Goal: Information Seeking & Learning: Learn about a topic

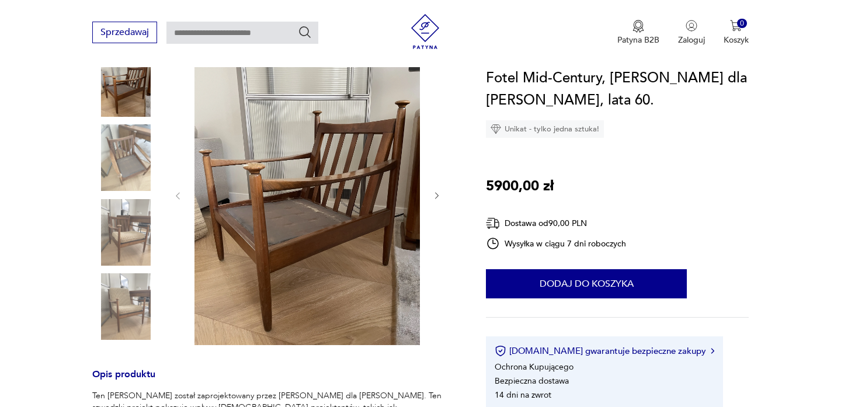
click at [131, 226] on img at bounding box center [125, 232] width 67 height 67
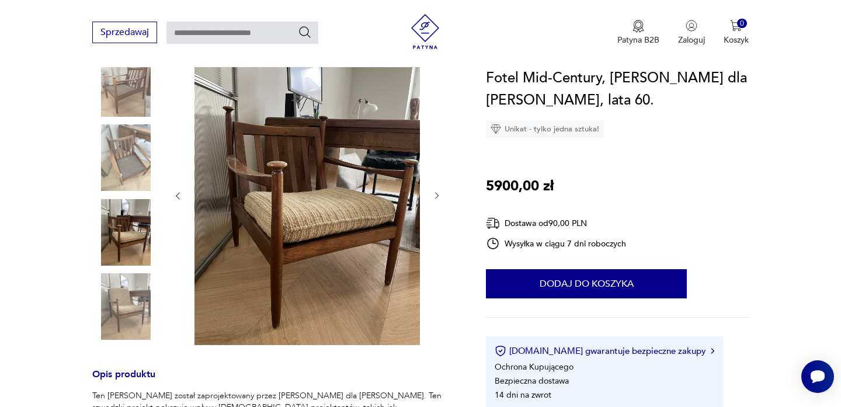
click at [123, 310] on img at bounding box center [125, 306] width 67 height 67
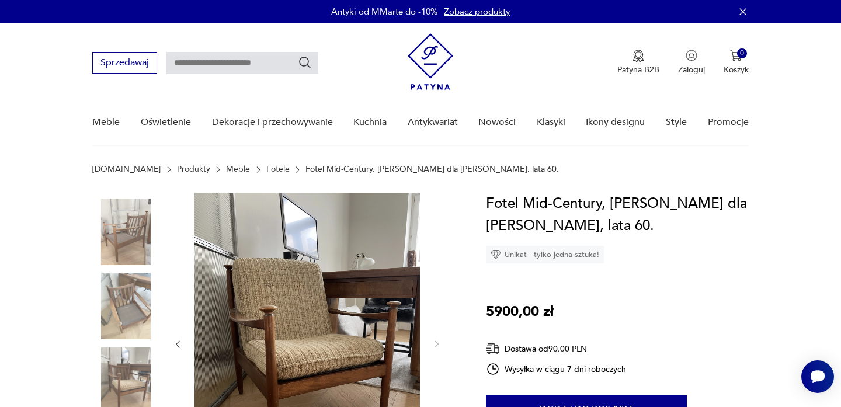
click at [266, 167] on link "Fotele" at bounding box center [277, 169] width 23 height 9
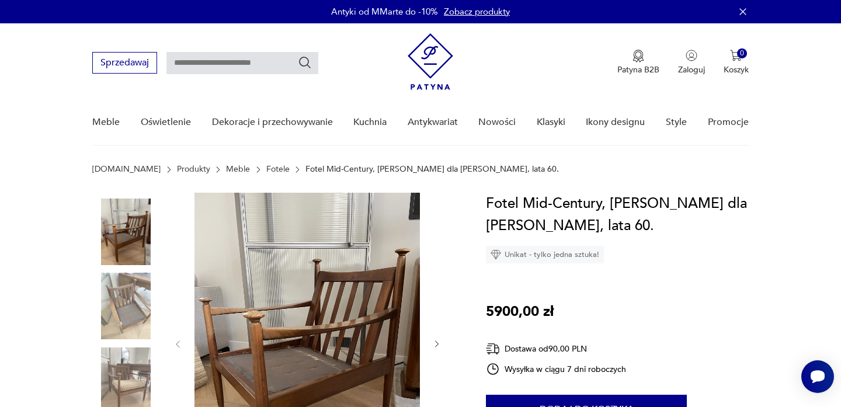
click at [332, 172] on p "Fotel Mid-Century, [PERSON_NAME] dla [PERSON_NAME], lata 60." at bounding box center [431, 169] width 253 height 9
click at [266, 168] on link "Fotele" at bounding box center [277, 169] width 23 height 9
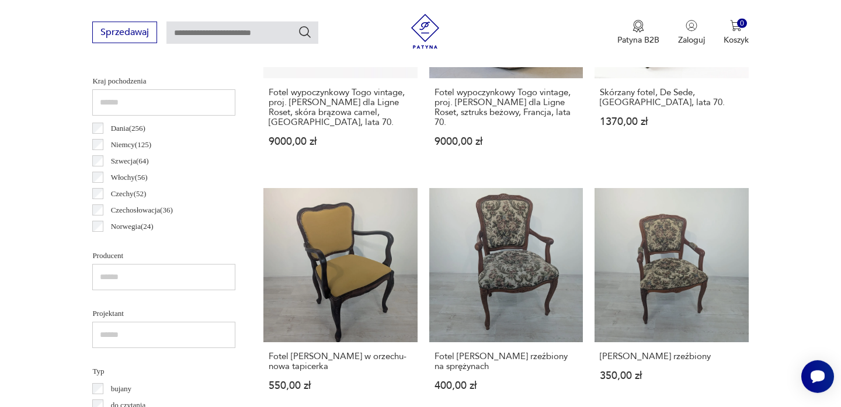
scroll to position [11, 0]
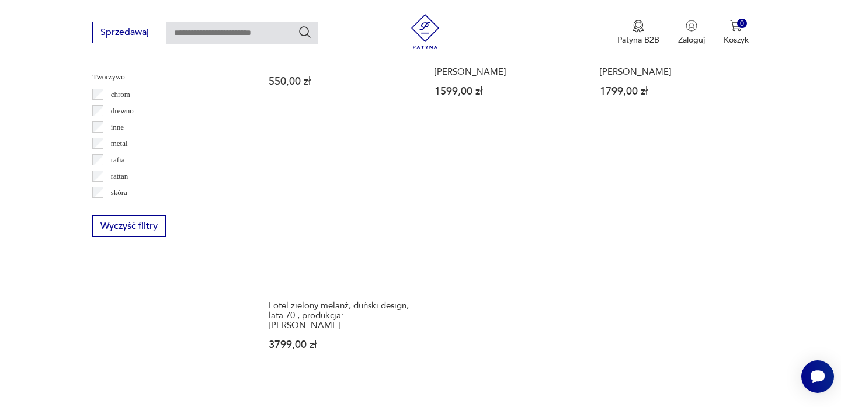
scroll to position [1683, 0]
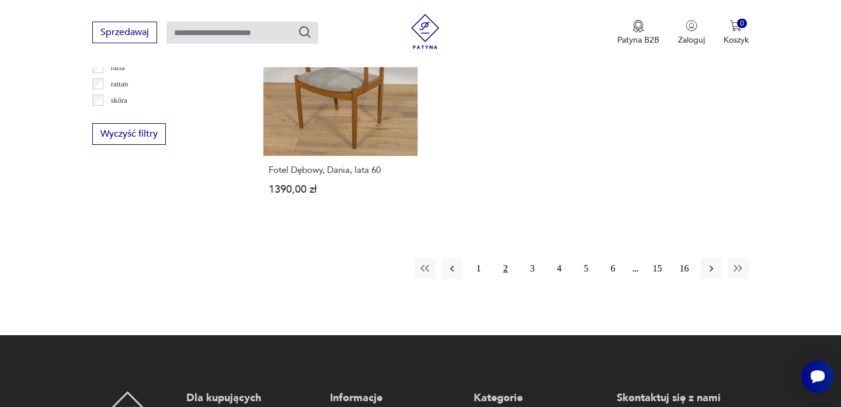
scroll to position [1793, 0]
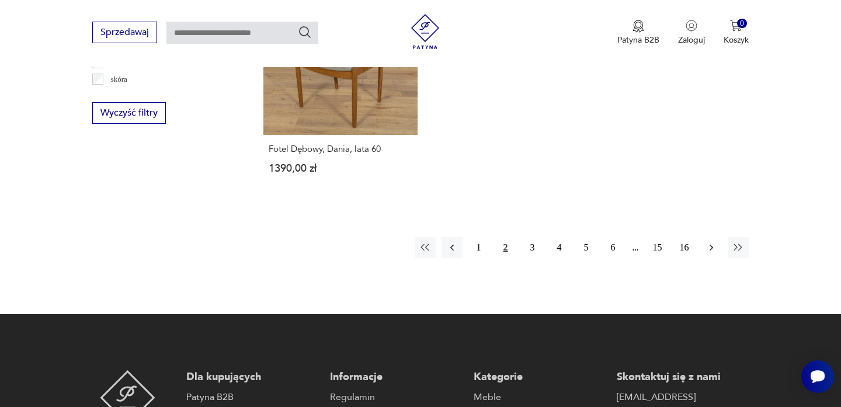
click at [710, 242] on icon "button" at bounding box center [711, 248] width 12 height 12
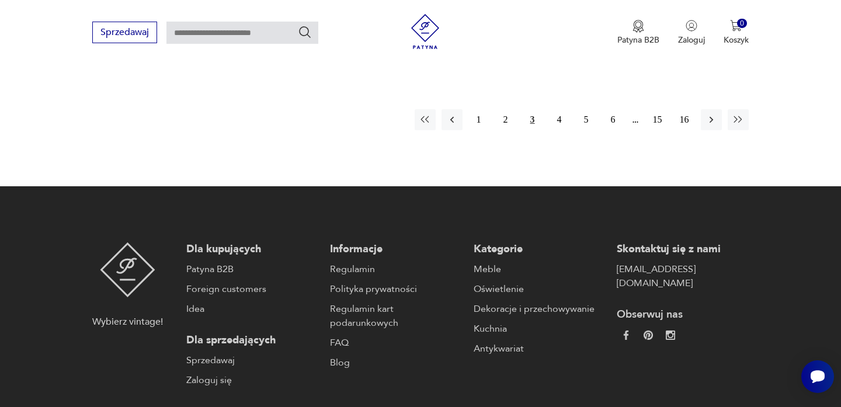
scroll to position [1873, 0]
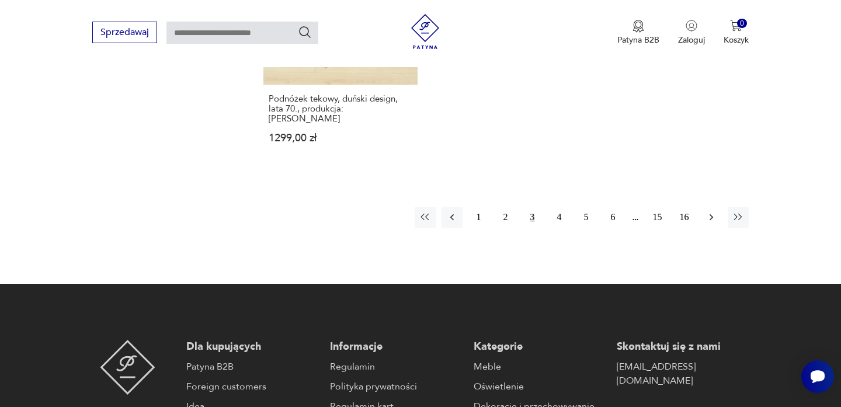
click at [712, 214] on icon "button" at bounding box center [711, 217] width 4 height 6
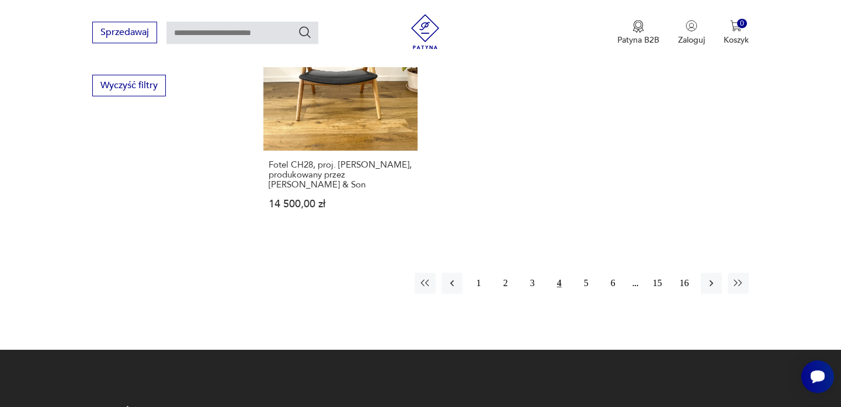
scroll to position [1824, 0]
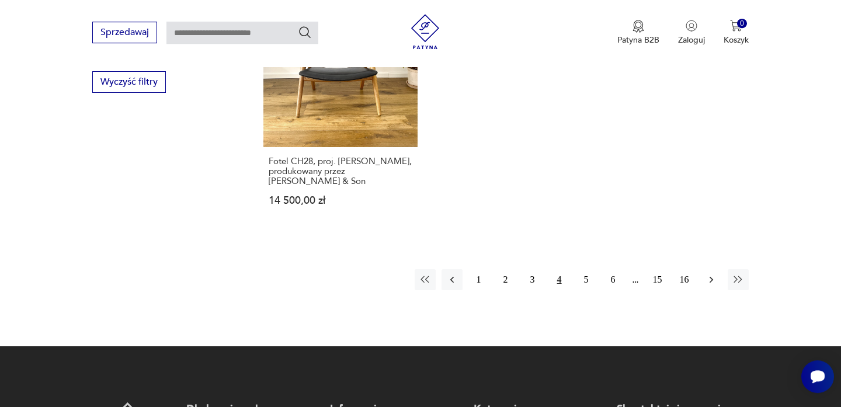
click at [708, 274] on icon "button" at bounding box center [711, 280] width 12 height 12
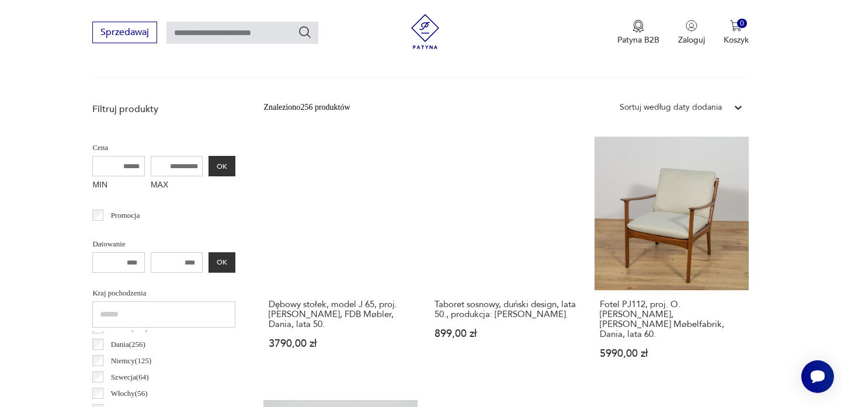
scroll to position [394, 0]
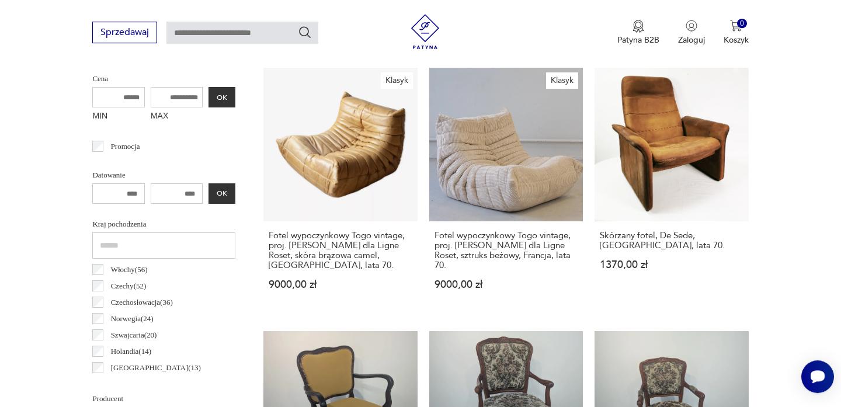
scroll to position [41, 0]
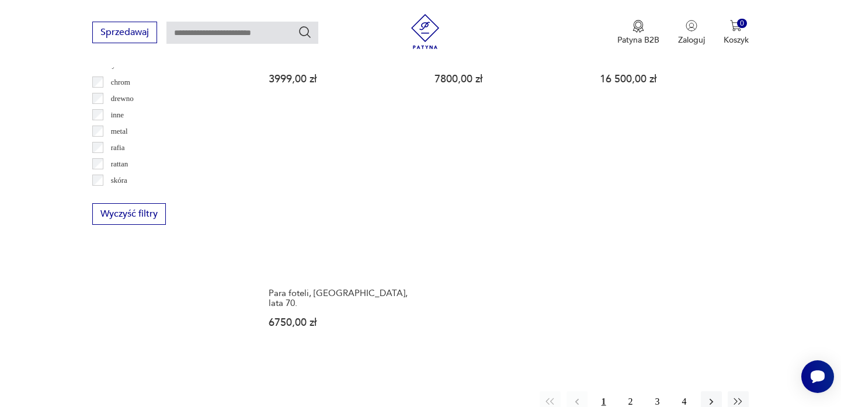
scroll to position [1694, 0]
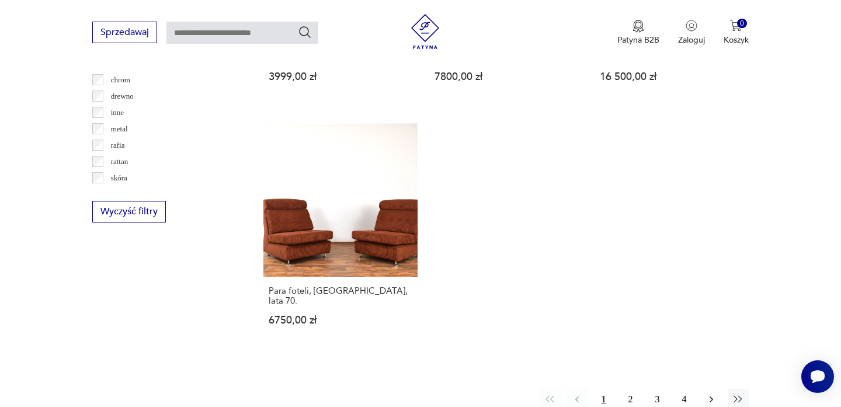
click at [714, 389] on button "button" at bounding box center [711, 399] width 21 height 21
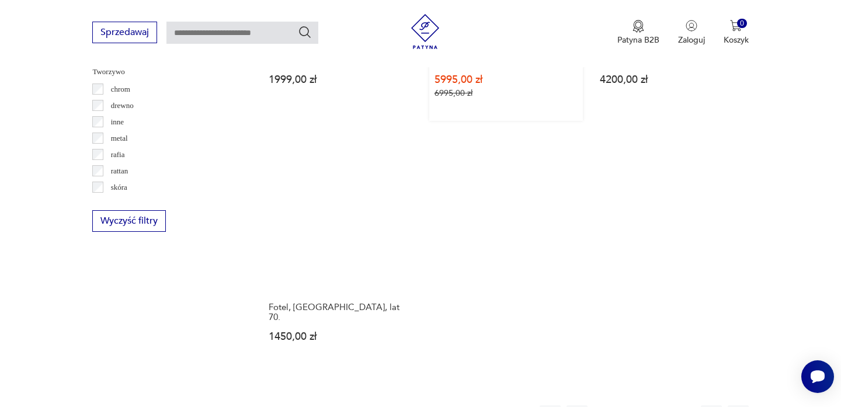
scroll to position [1687, 0]
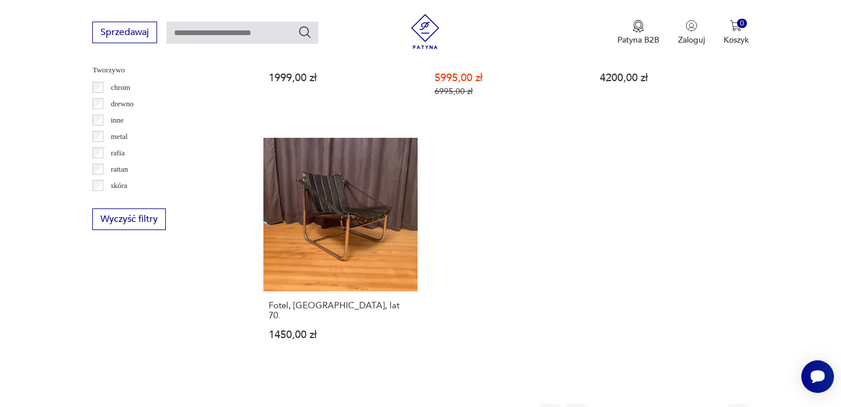
click at [708, 406] on icon "button" at bounding box center [711, 414] width 12 height 12
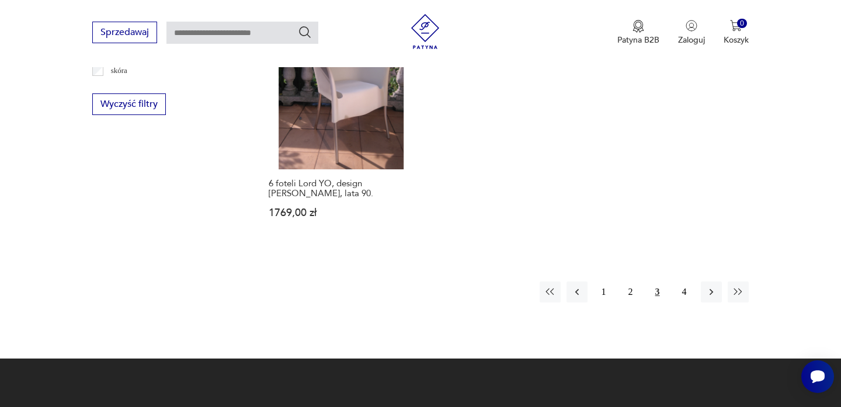
scroll to position [1819, 0]
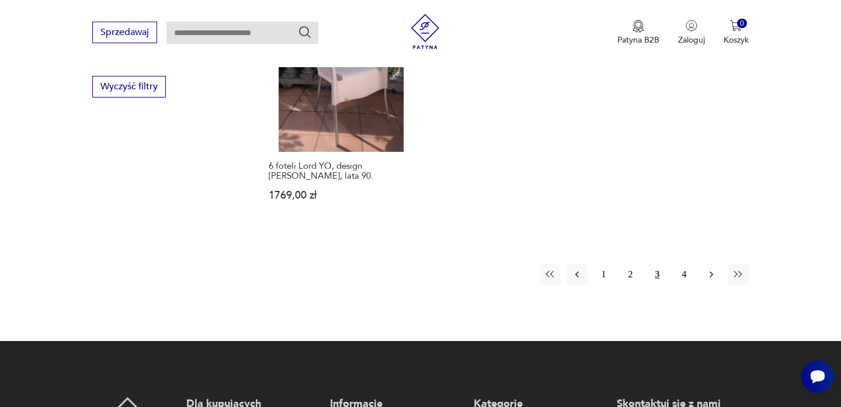
click at [710, 269] on icon "button" at bounding box center [711, 275] width 12 height 12
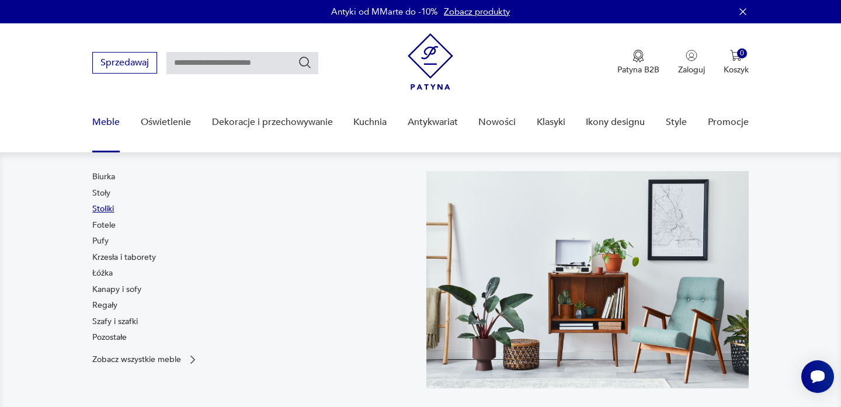
click at [99, 207] on link "Stoliki" at bounding box center [103, 209] width 22 height 12
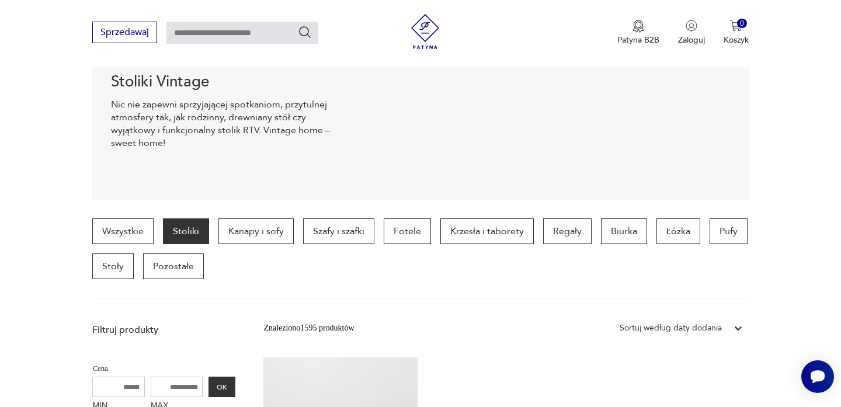
scroll to position [170, 0]
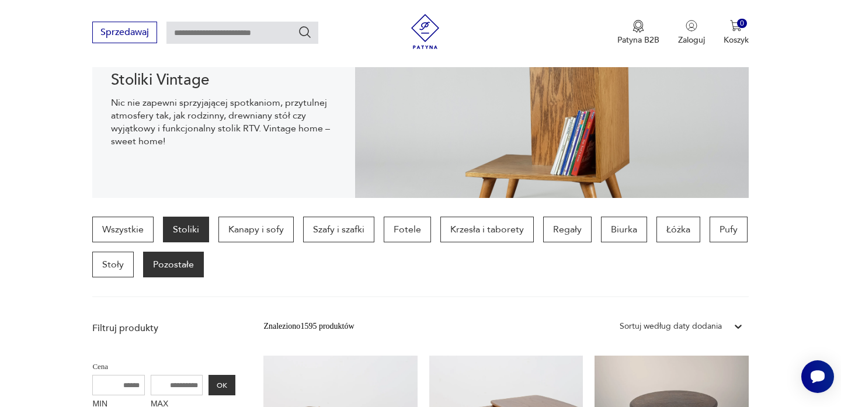
click at [172, 269] on p "Pozostałe" at bounding box center [173, 265] width 61 height 26
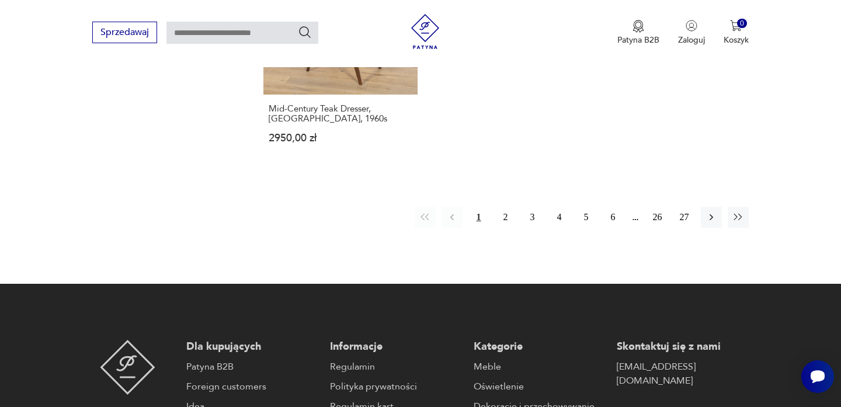
scroll to position [1879, 0]
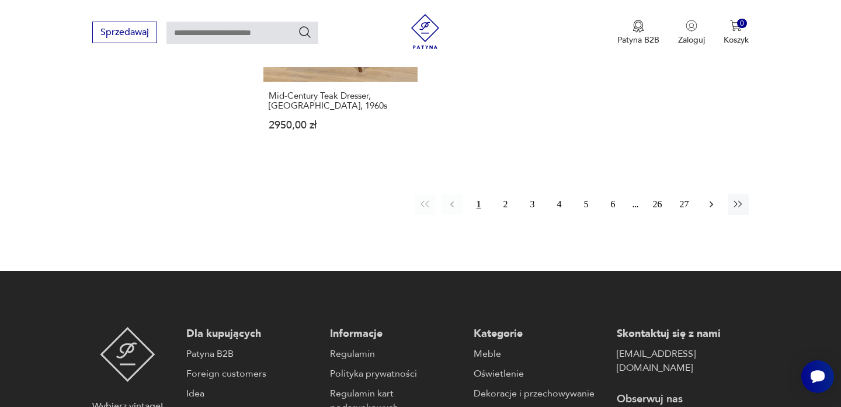
click at [710, 207] on icon "button" at bounding box center [711, 204] width 4 height 6
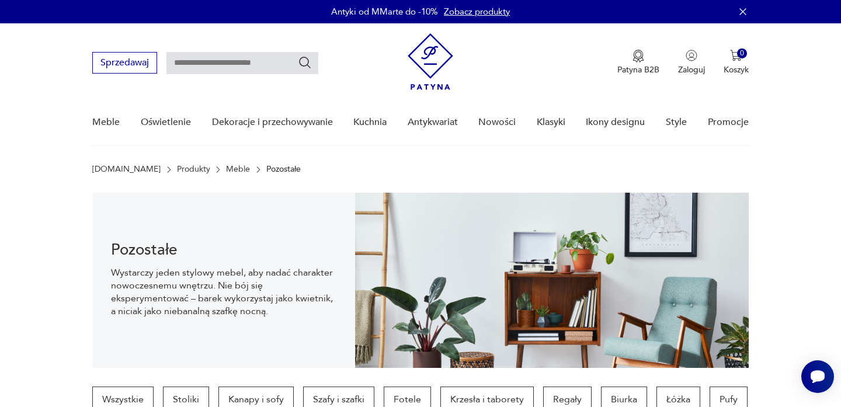
click at [220, 69] on input "text" at bounding box center [242, 63] width 152 height 22
type input "*****"
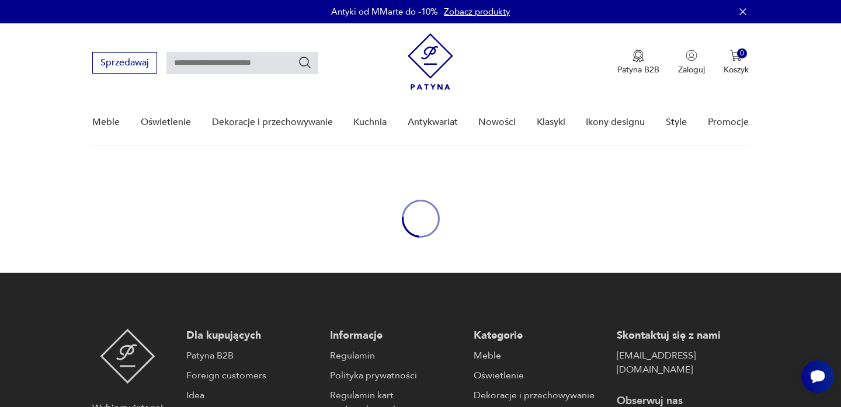
type input "*****"
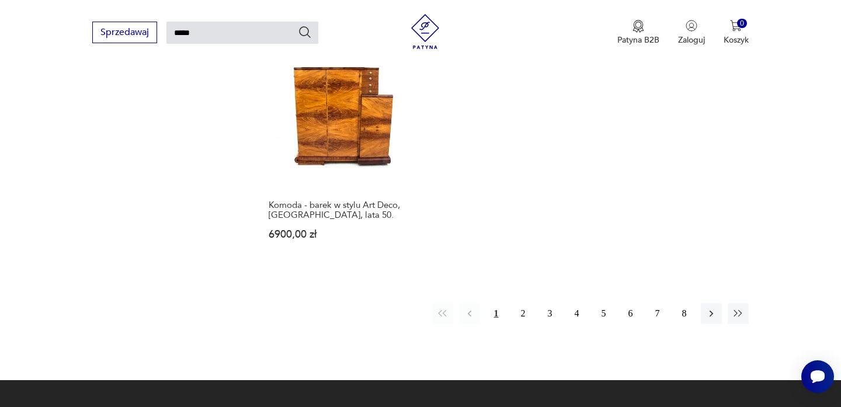
scroll to position [1486, 0]
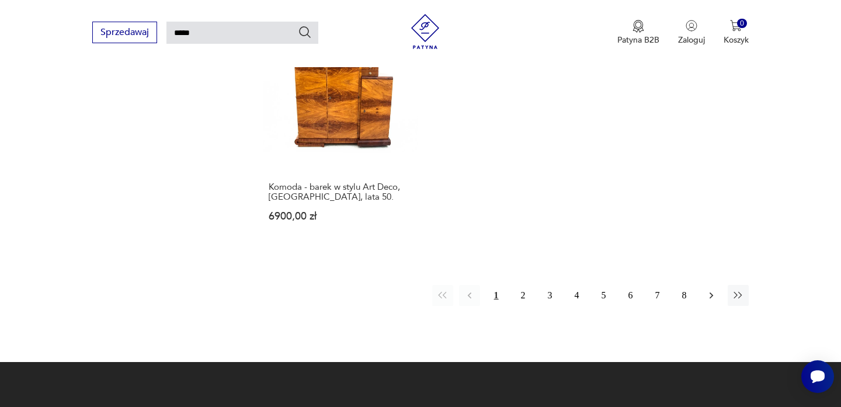
click at [711, 297] on icon "button" at bounding box center [711, 296] width 4 height 6
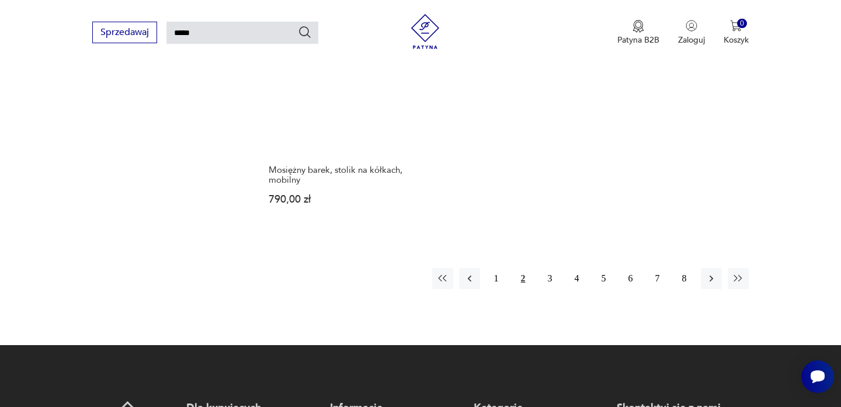
scroll to position [1510, 0]
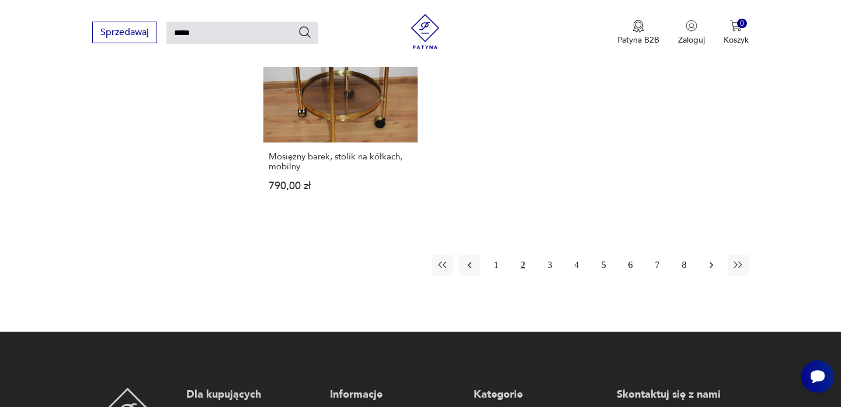
click at [711, 259] on icon "button" at bounding box center [711, 265] width 12 height 12
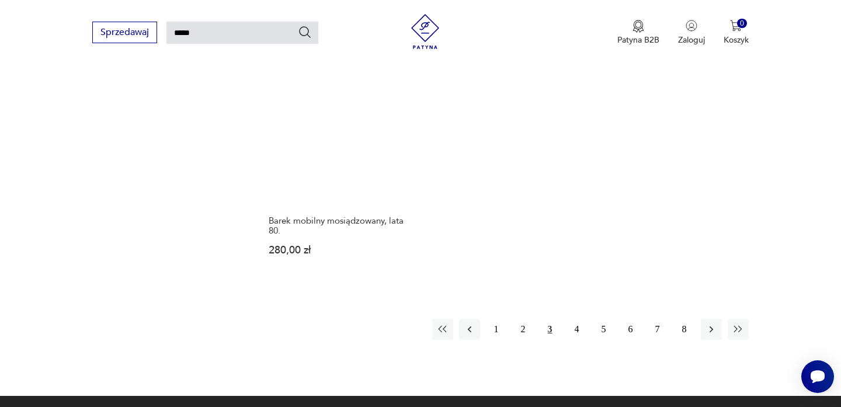
scroll to position [1472, 0]
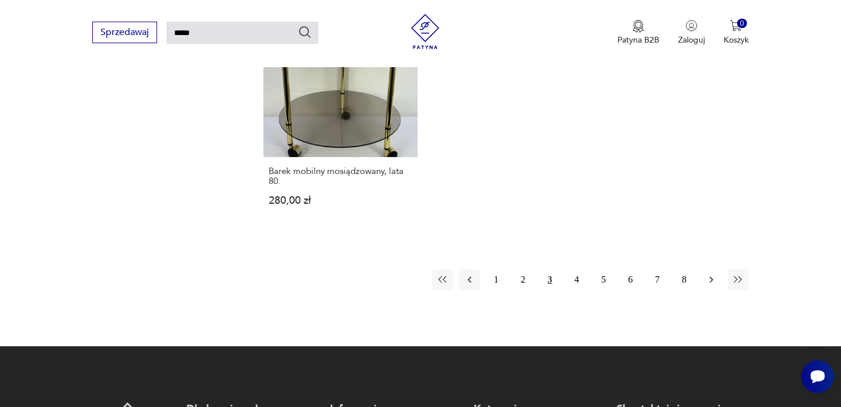
click at [710, 274] on icon "button" at bounding box center [711, 280] width 12 height 12
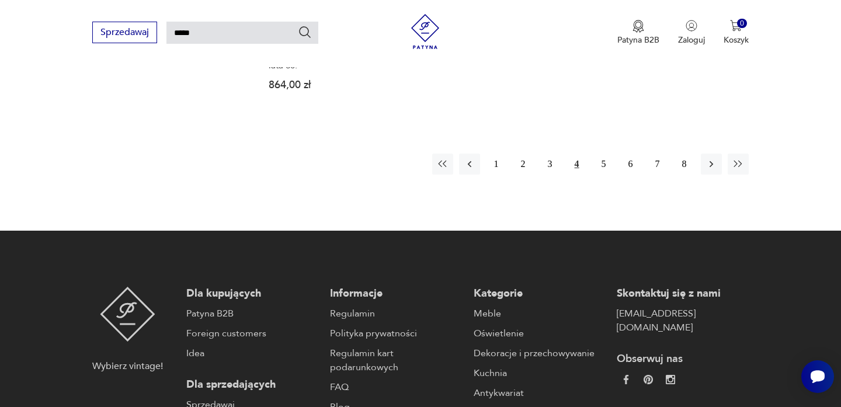
scroll to position [1607, 0]
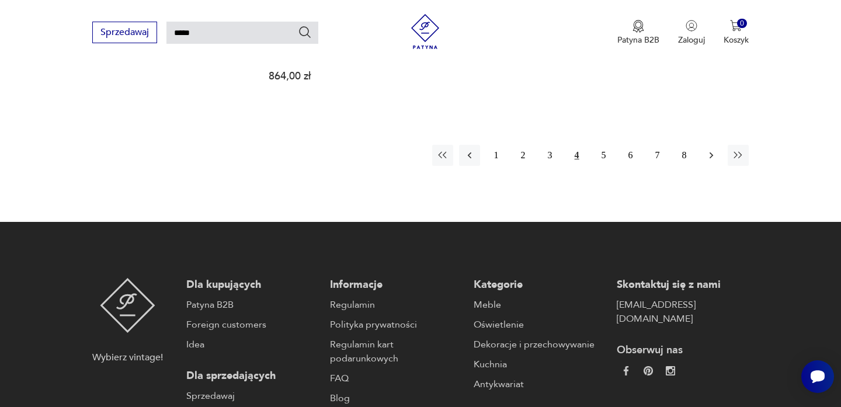
click at [708, 150] on icon "button" at bounding box center [711, 156] width 12 height 12
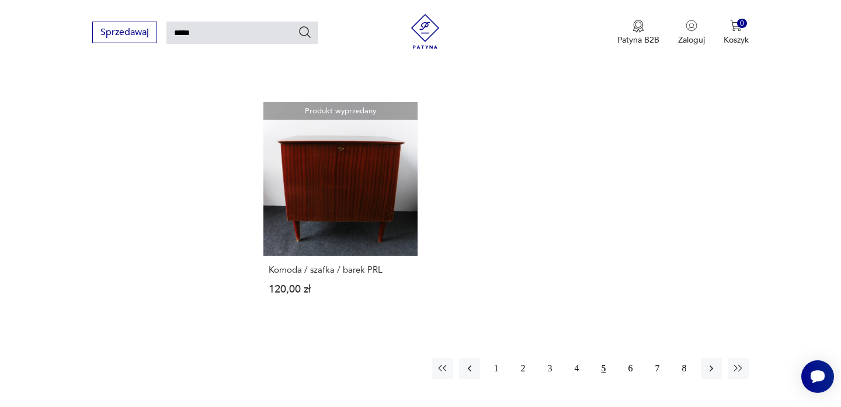
scroll to position [1400, 0]
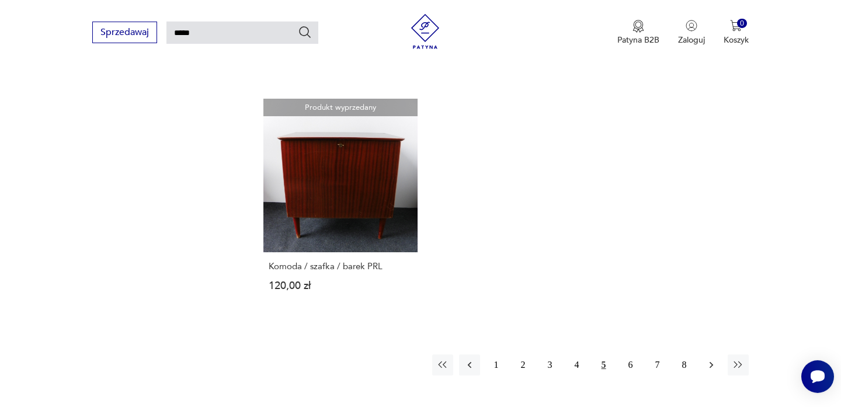
click at [711, 365] on icon "button" at bounding box center [711, 365] width 12 height 12
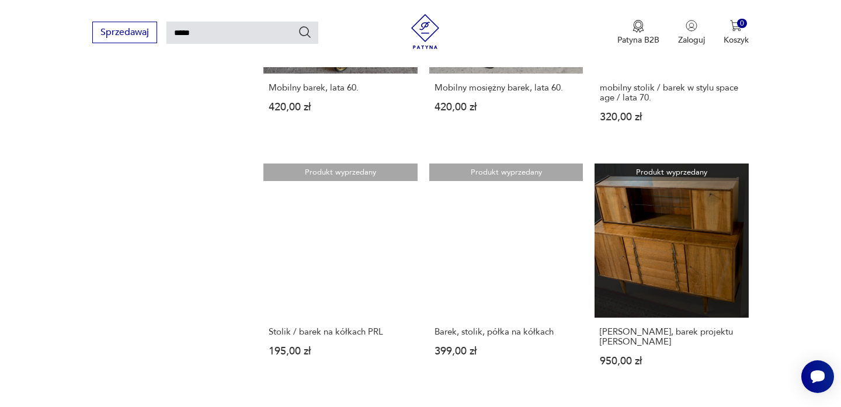
scroll to position [837, 0]
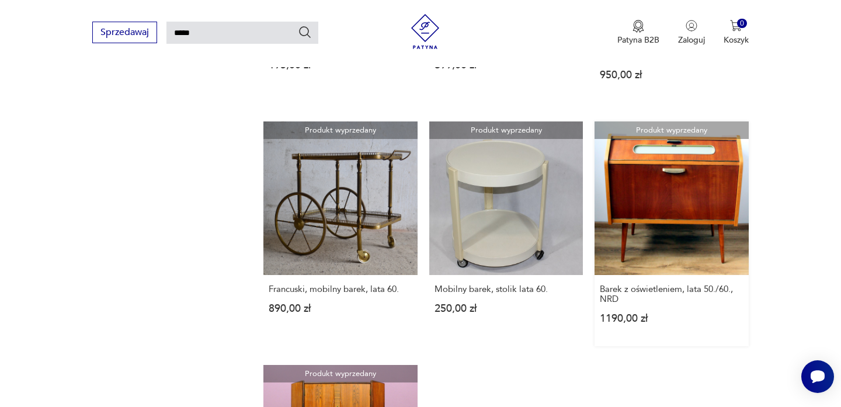
click at [661, 224] on link "Produkt wyprzedany Barek z oświetleniem, lata 50./60., NRD 1190,00 zł" at bounding box center [672, 233] width 154 height 225
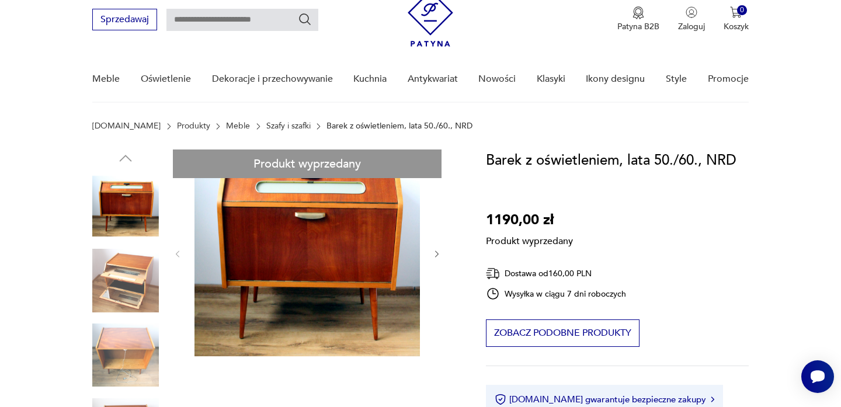
scroll to position [49, 0]
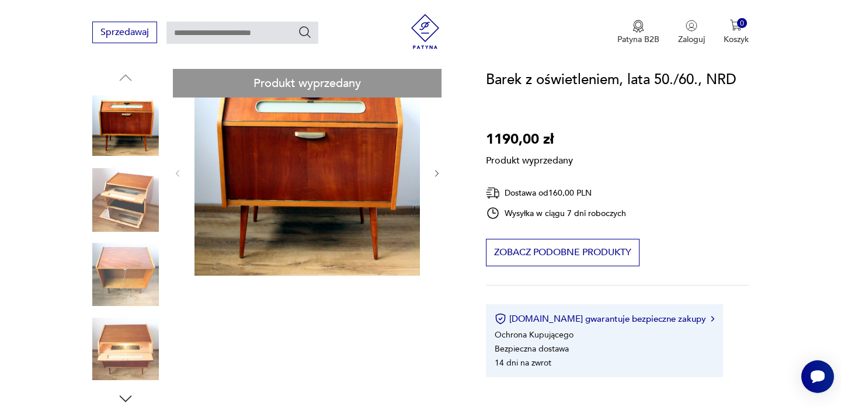
scroll to position [124, 0]
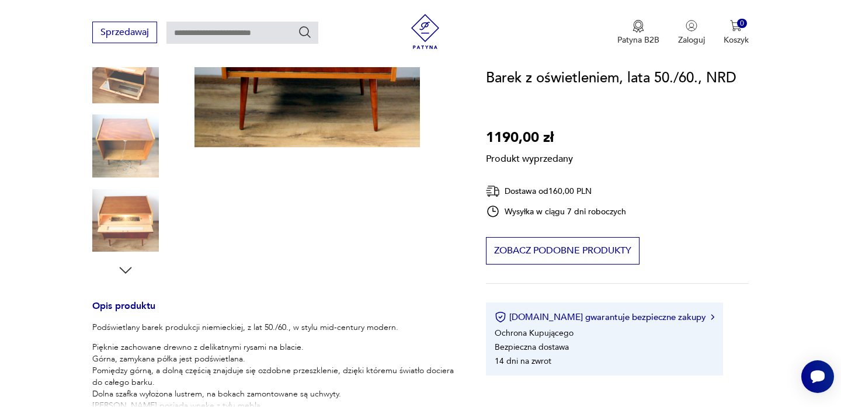
scroll to position [265, 0]
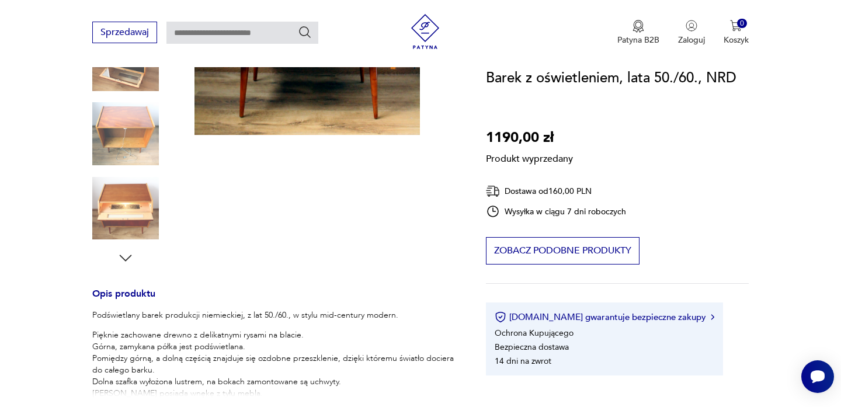
click at [119, 196] on div "Produkt wyprzedany Opis produktu Podświetlany barek produkcji niemieckiej, z la…" at bounding box center [275, 304] width 366 height 753
type input "*****"
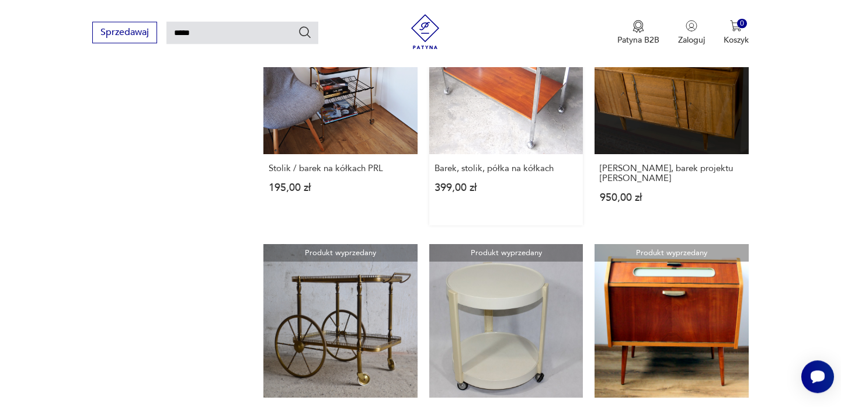
scroll to position [999, 0]
